Goal: Task Accomplishment & Management: Complete application form

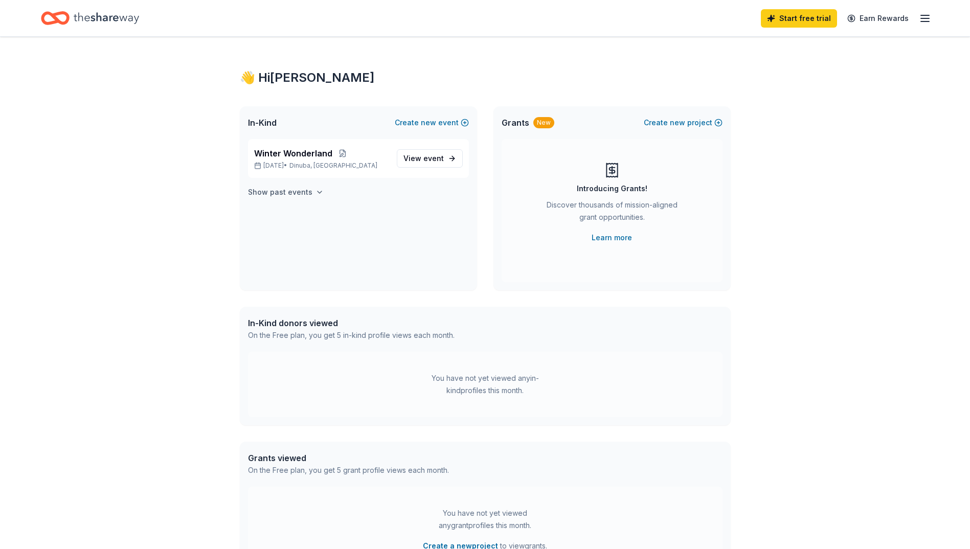
click at [289, 190] on h4 "Show past events" at bounding box center [280, 192] width 64 height 12
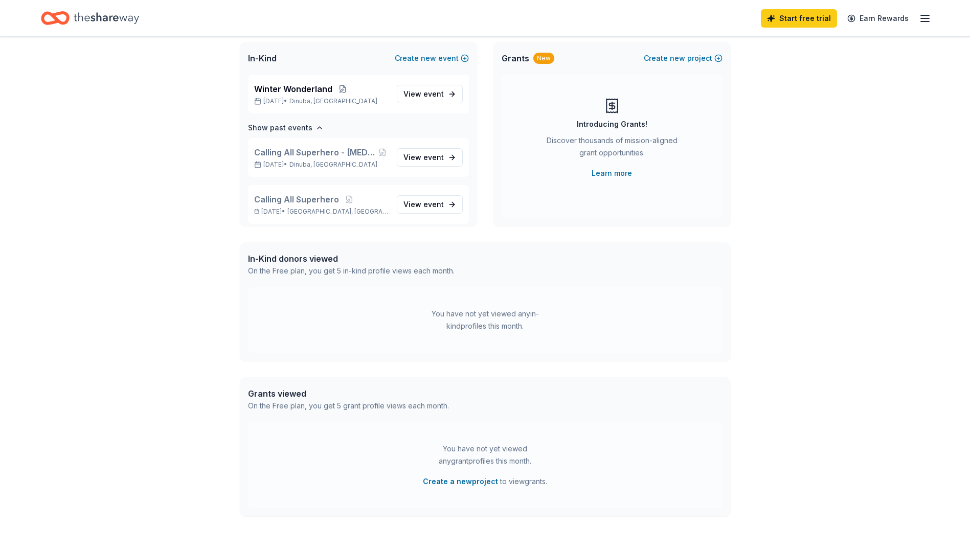
scroll to position [138, 0]
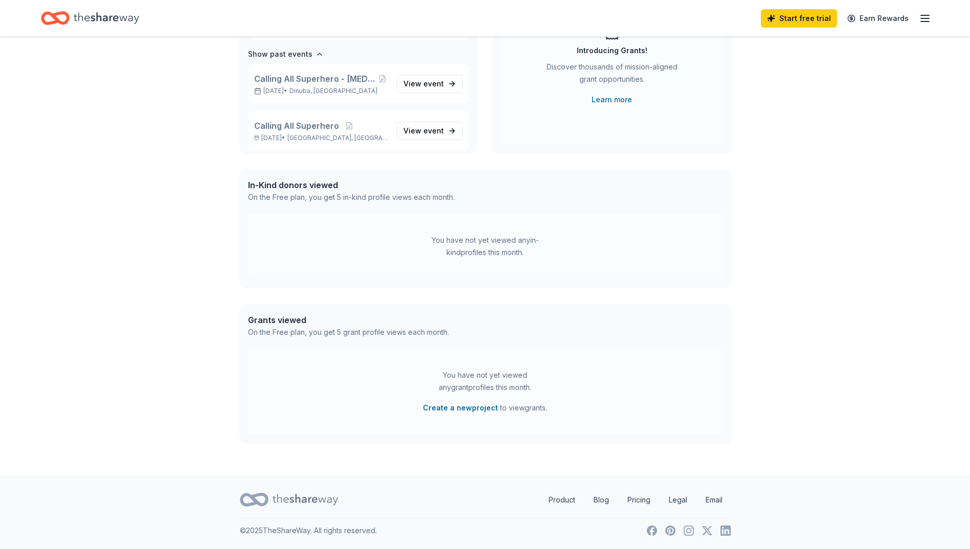
click at [511, 233] on div "You have not yet viewed any in-kind profiles this month." at bounding box center [485, 246] width 474 height 65
click at [457, 408] on button "Create a new project" at bounding box center [460, 408] width 75 height 12
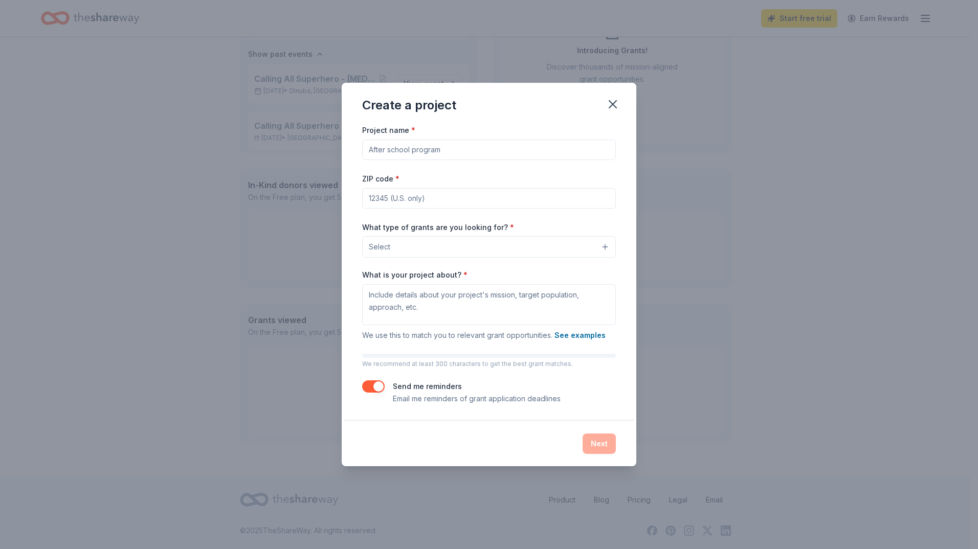
click at [525, 246] on button "Select" at bounding box center [489, 246] width 254 height 21
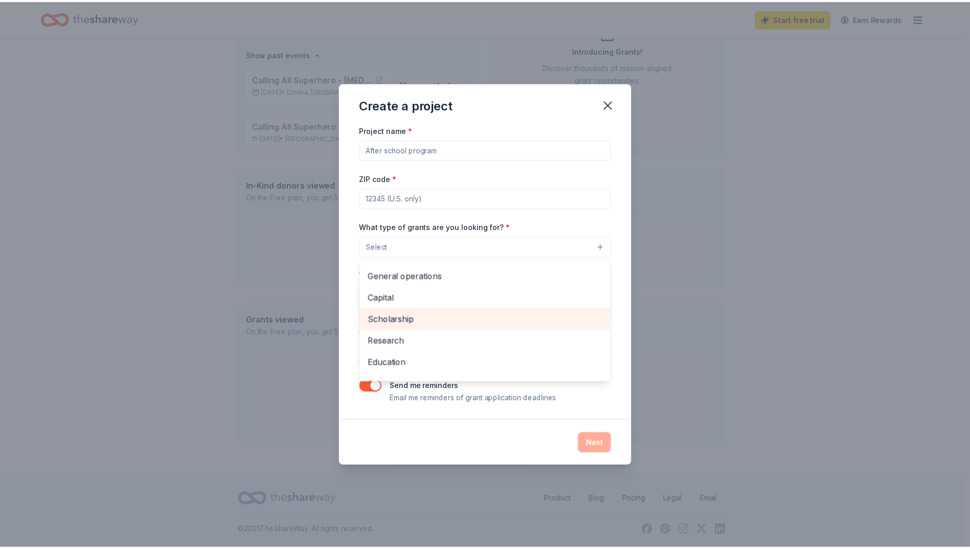
scroll to position [0, 0]
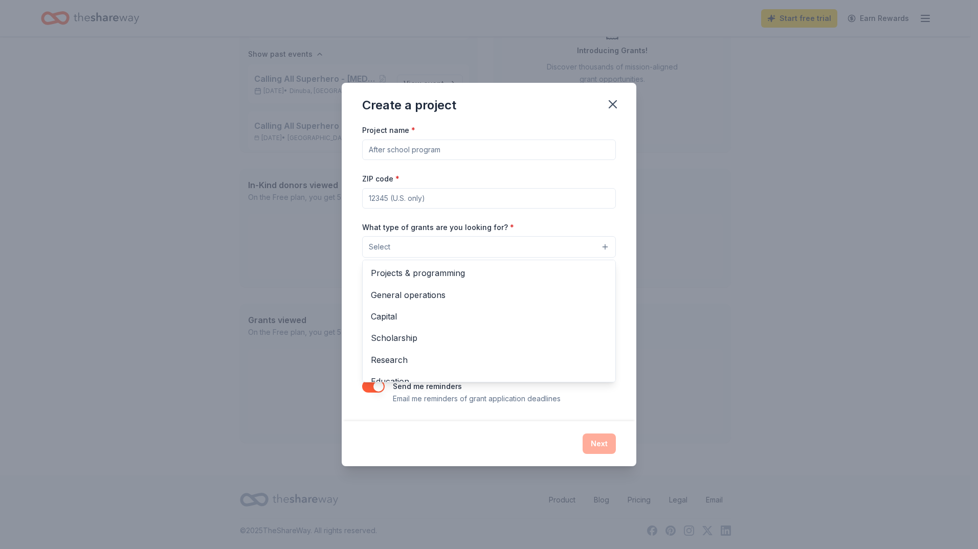
click at [606, 103] on div "Create a project Project name * ZIP code * What type of grants are you looking …" at bounding box center [489, 274] width 295 height 383
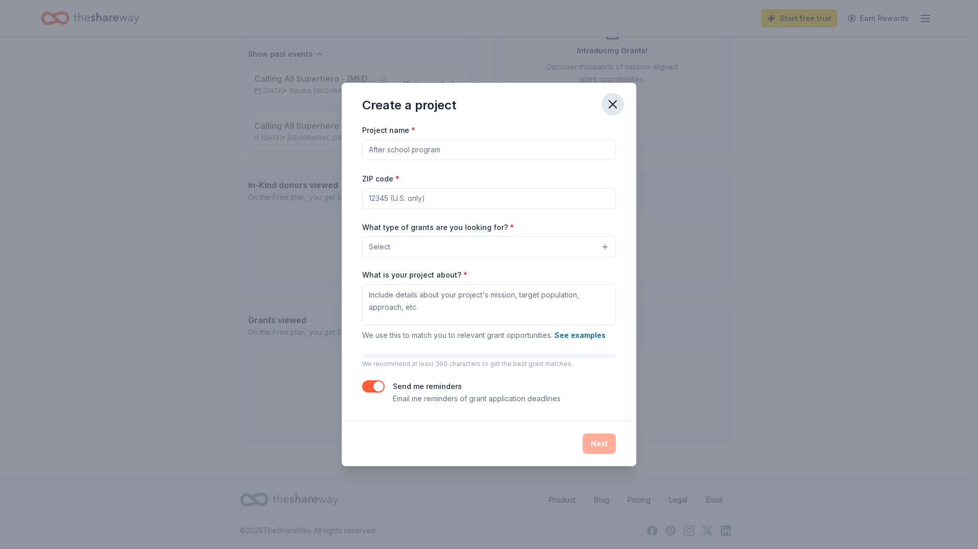
click at [608, 101] on icon "button" at bounding box center [612, 104] width 14 height 14
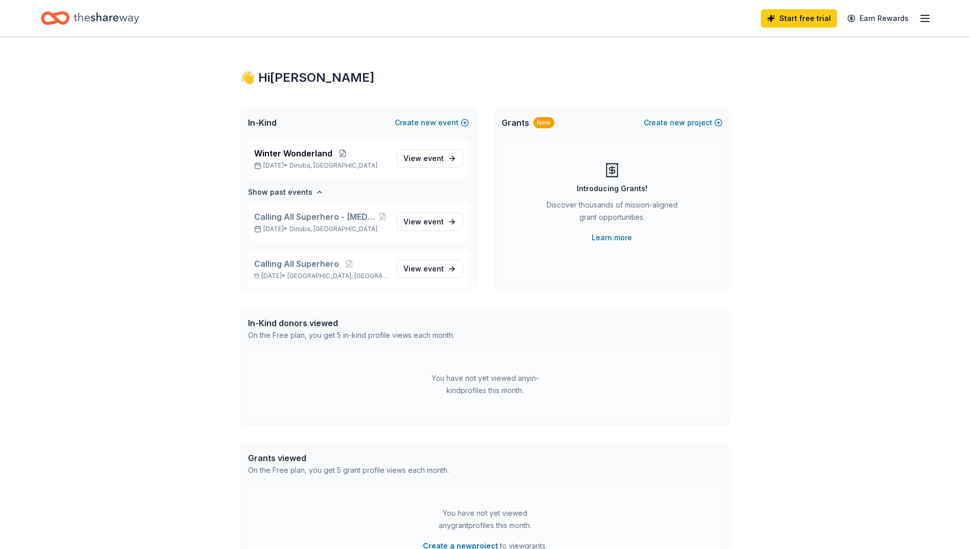
click at [74, 18] on icon "Home" at bounding box center [106, 18] width 65 height 21
click at [62, 15] on icon "Home" at bounding box center [55, 18] width 29 height 24
click at [98, 16] on icon "Home" at bounding box center [106, 17] width 65 height 11
click at [112, 24] on icon "Home" at bounding box center [106, 18] width 65 height 21
